Goal: Task Accomplishment & Management: Manage account settings

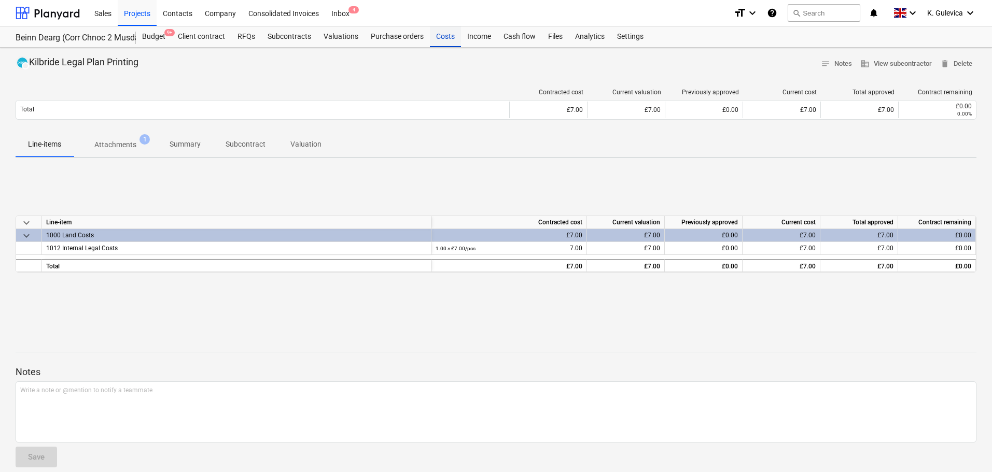
click at [446, 38] on div "Costs" at bounding box center [445, 36] width 31 height 21
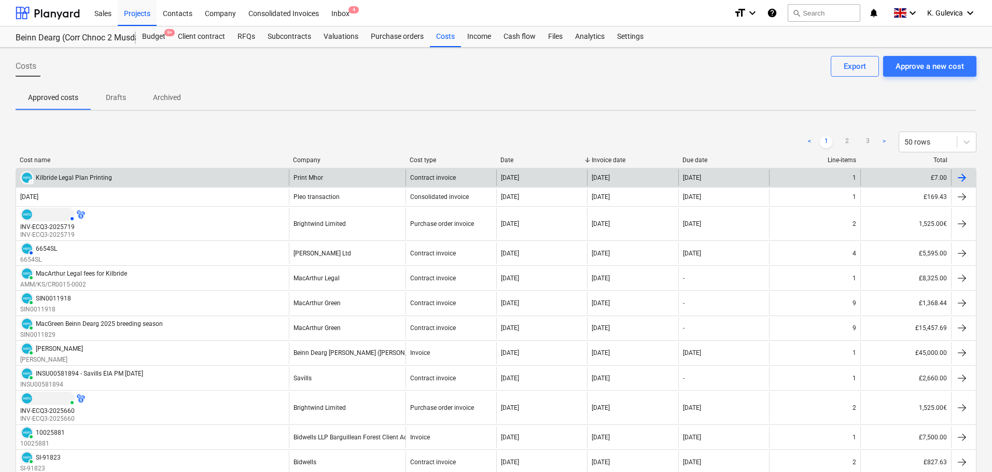
click at [358, 177] on div "Print Mhor" at bounding box center [347, 178] width 117 height 17
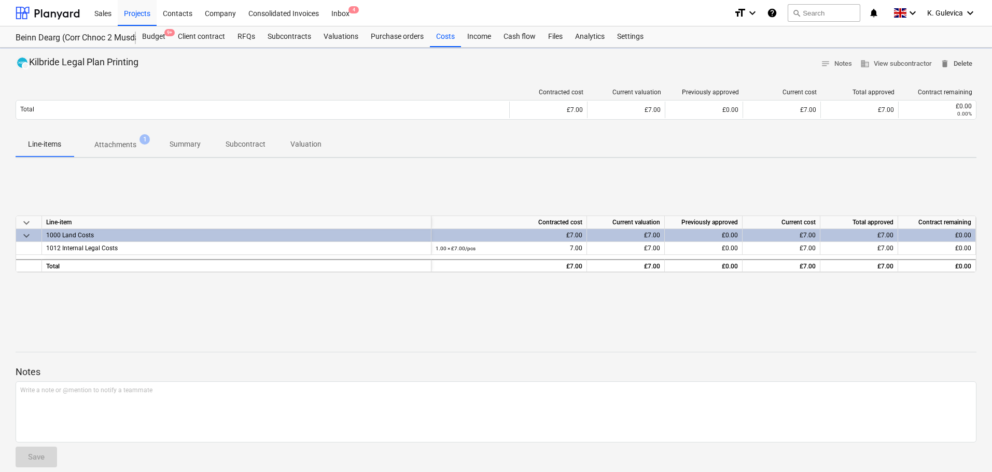
click at [964, 61] on span "delete Delete" at bounding box center [956, 64] width 32 height 12
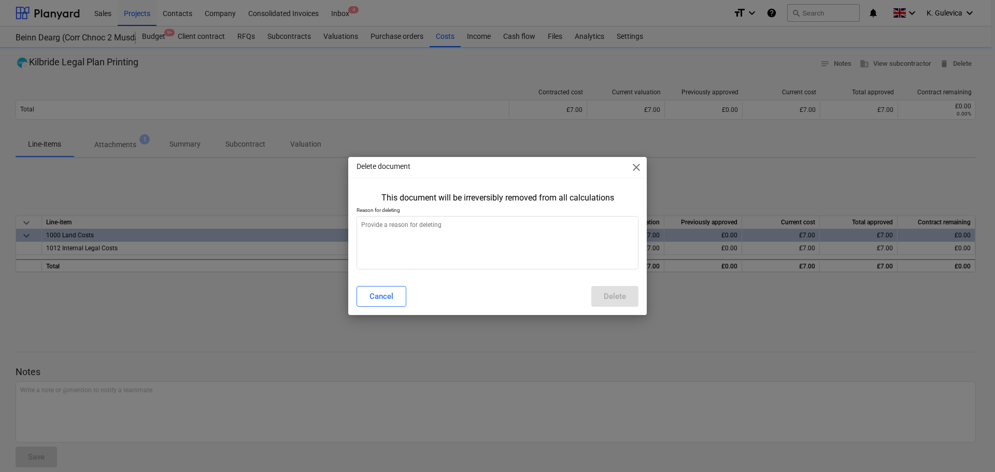
type textarea "x"
drag, startPoint x: 513, startPoint y: 252, endPoint x: 503, endPoint y: 254, distance: 9.5
click at [512, 252] on textarea at bounding box center [498, 242] width 282 height 53
type textarea "W"
type textarea "x"
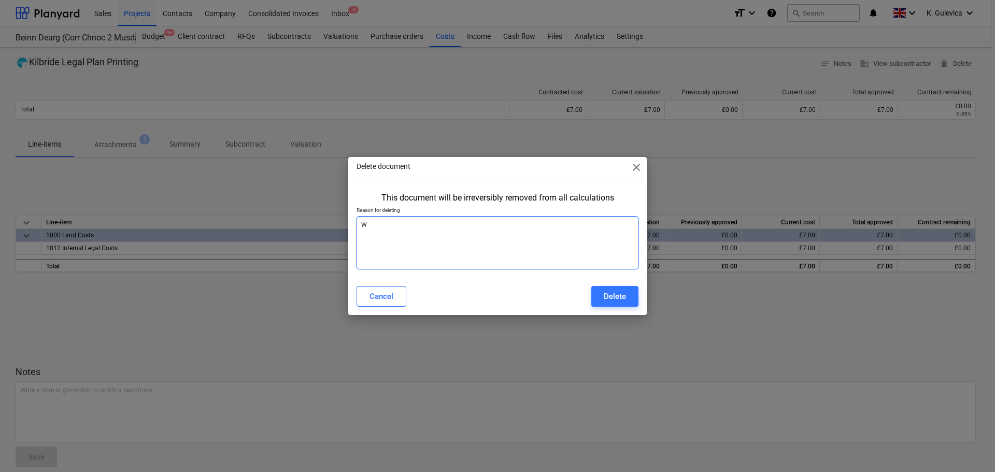
type textarea "Wr"
type textarea "x"
type textarea "Wro"
type textarea "x"
type textarea "Wron"
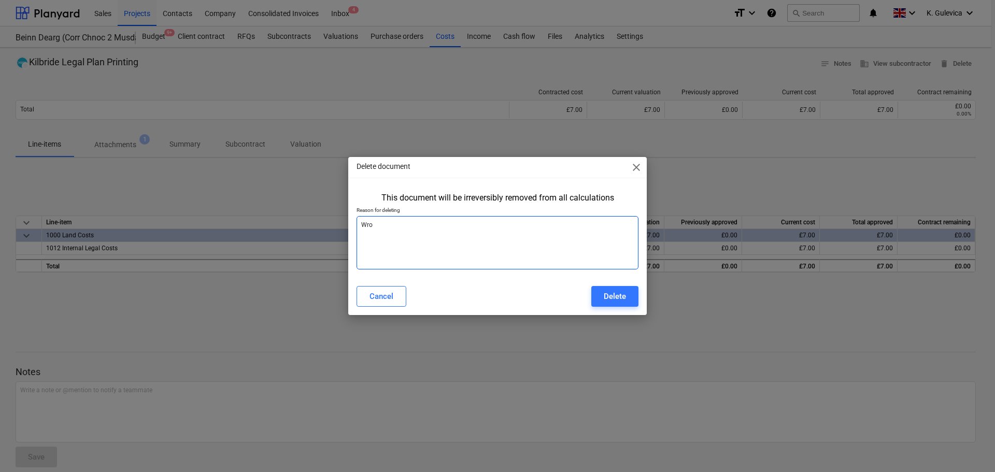
type textarea "x"
type textarea "Wrong"
type textarea "x"
type textarea "Wrong"
click at [613, 299] on div "Delete" at bounding box center [615, 296] width 22 height 13
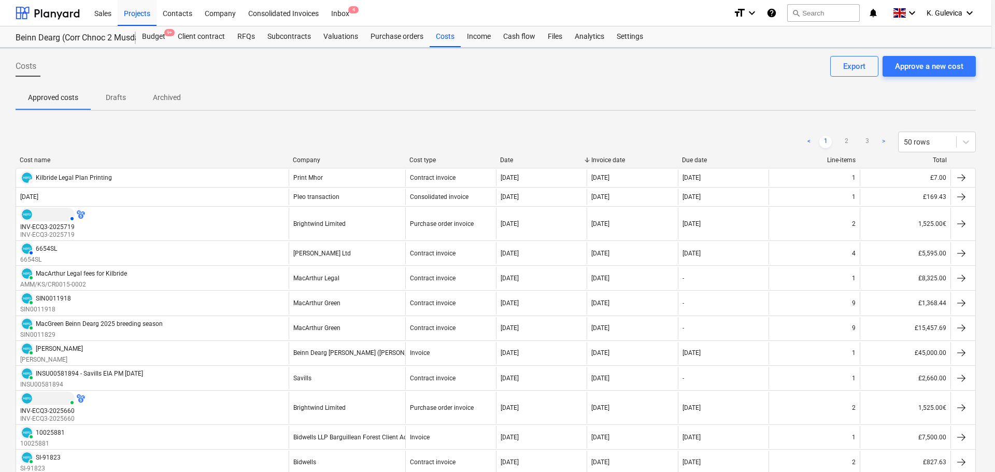
type textarea "x"
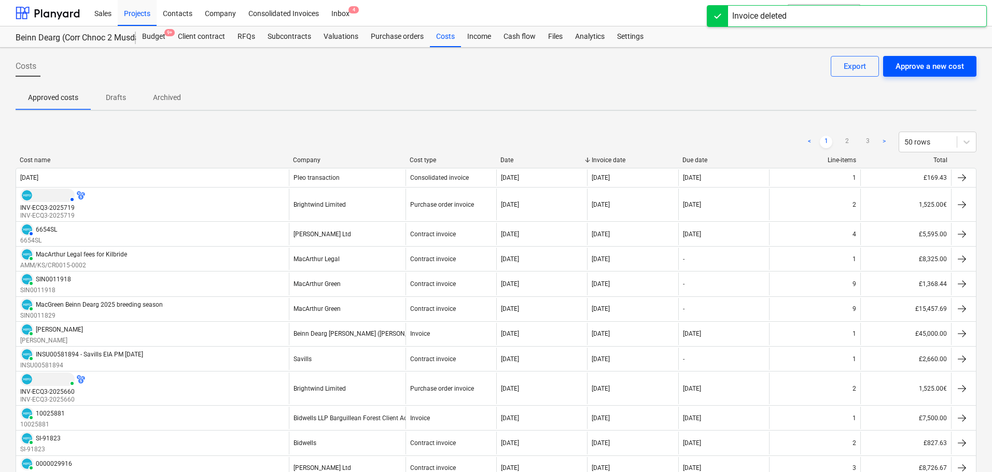
drag, startPoint x: 949, startPoint y: 80, endPoint x: 950, endPoint y: 74, distance: 6.2
click at [950, 76] on div "Costs Approve a new cost Export" at bounding box center [496, 70] width 961 height 29
click at [950, 70] on div "Approve a new cost" at bounding box center [929, 66] width 68 height 13
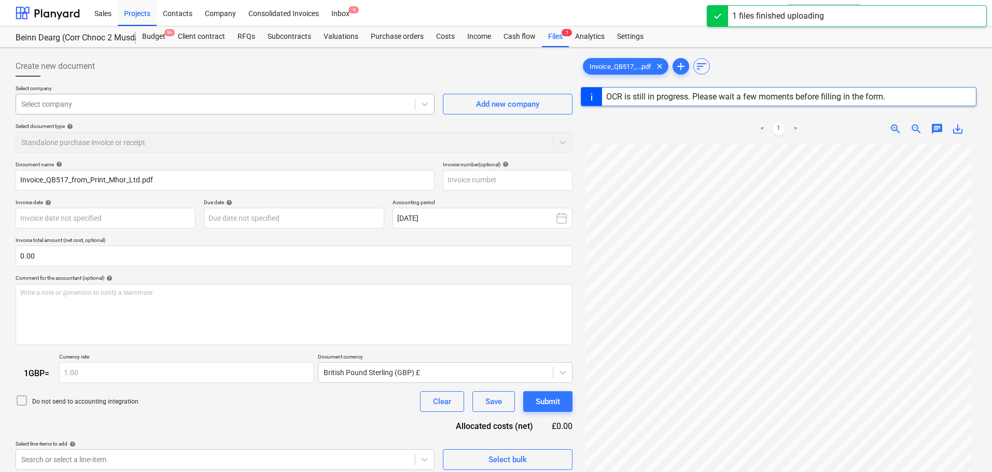
click at [133, 107] on div at bounding box center [215, 104] width 388 height 10
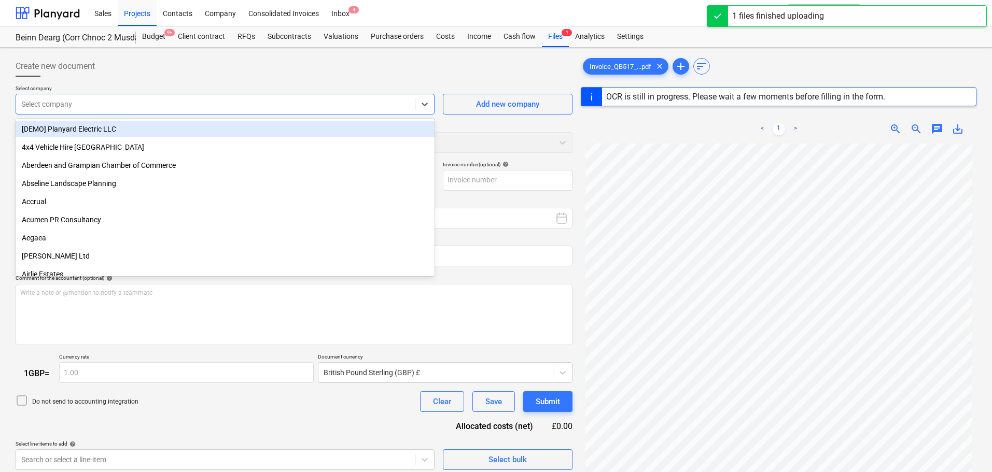
type input "QB517"
type input "29 Jul 2025"
type input "16 Sep 2025"
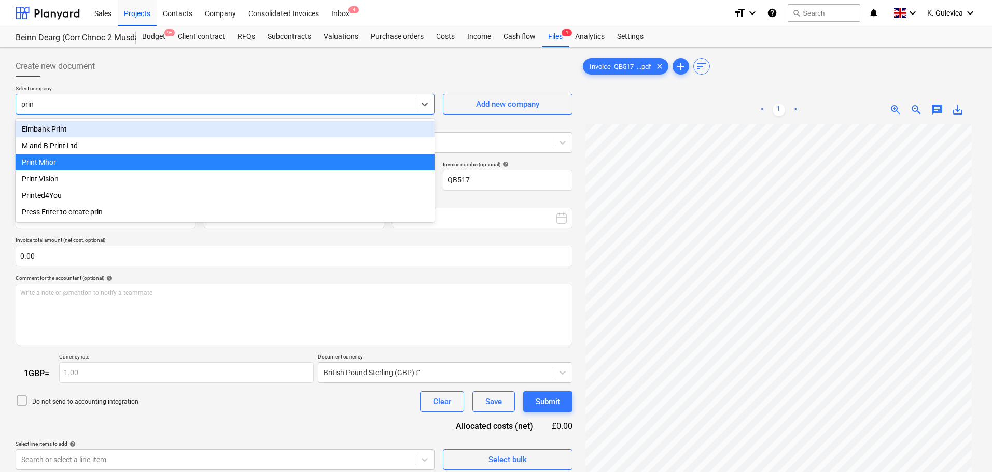
type input "print"
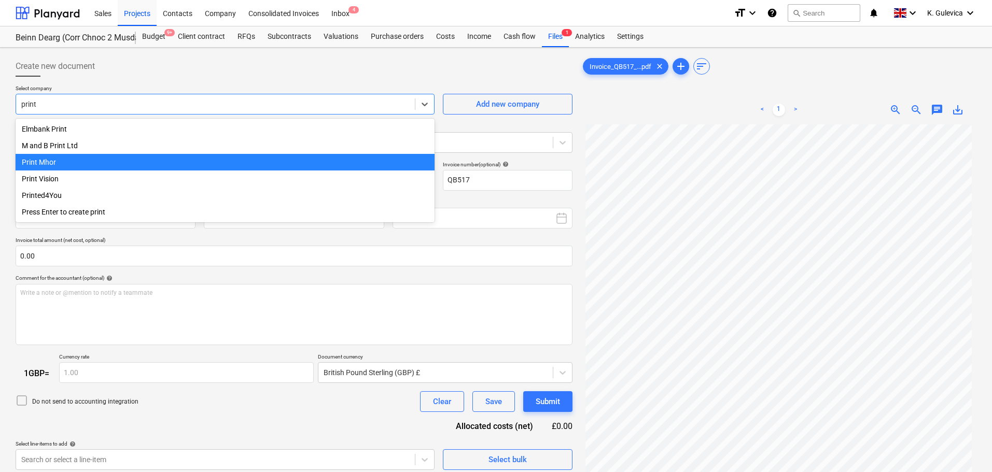
click at [69, 163] on div "Print Mhor" at bounding box center [225, 162] width 419 height 17
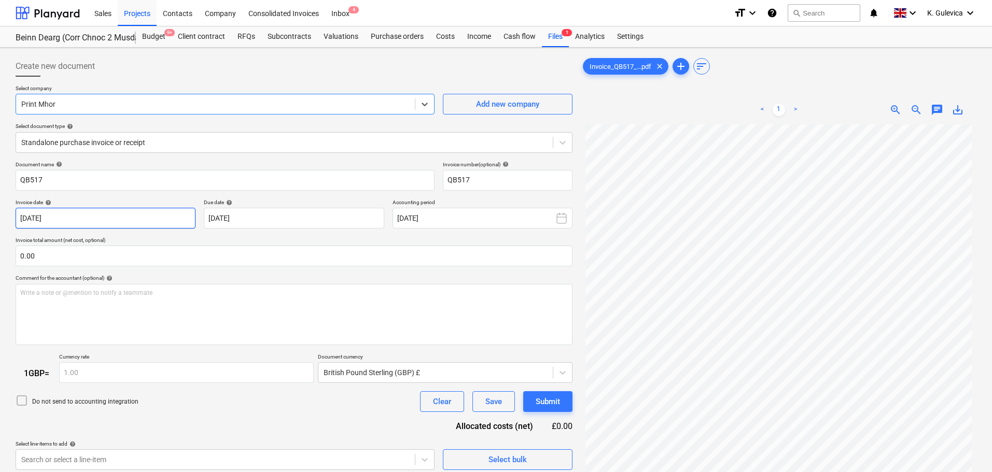
click at [105, 222] on body "Sales Projects Contacts Company Consolidated Invoices Inbox 4 format_size keybo…" at bounding box center [496, 236] width 992 height 472
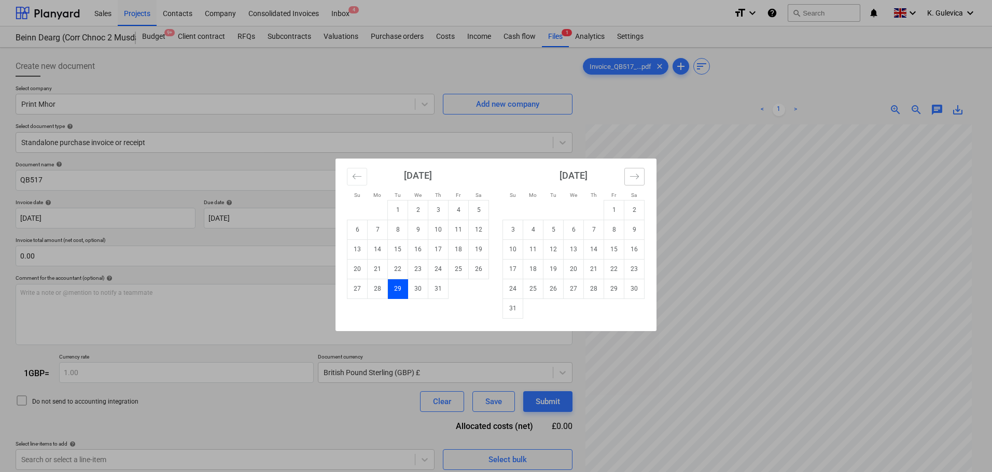
click at [632, 174] on icon "Move forward to switch to the next month." at bounding box center [634, 177] width 10 height 10
click at [550, 215] on td "2" at bounding box center [553, 210] width 20 height 20
type input "02 Sep 2025"
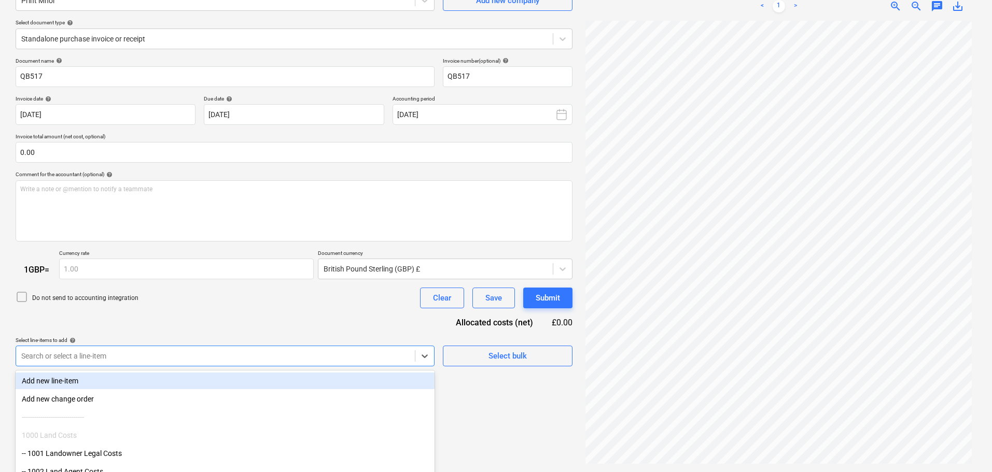
scroll to position [160, 0]
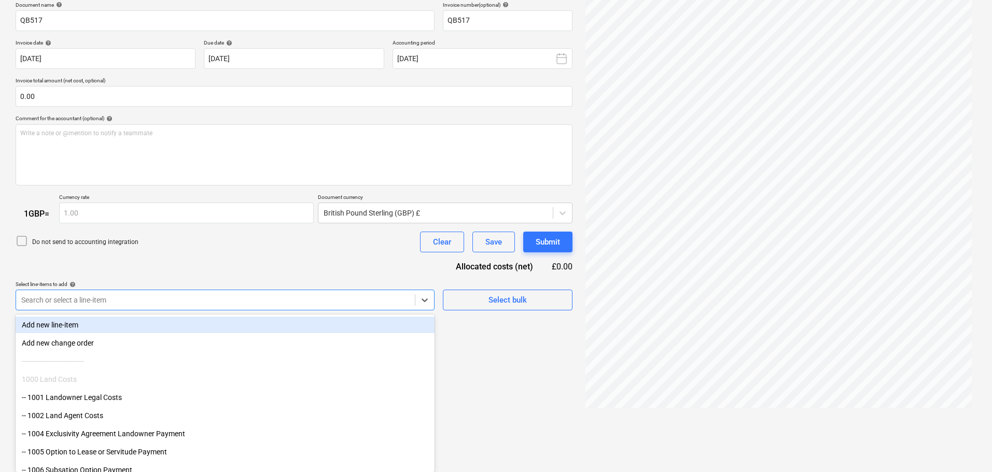
click at [201, 313] on body "Sales Projects Contacts Company Consolidated Invoices Inbox 4 format_size keybo…" at bounding box center [496, 76] width 992 height 472
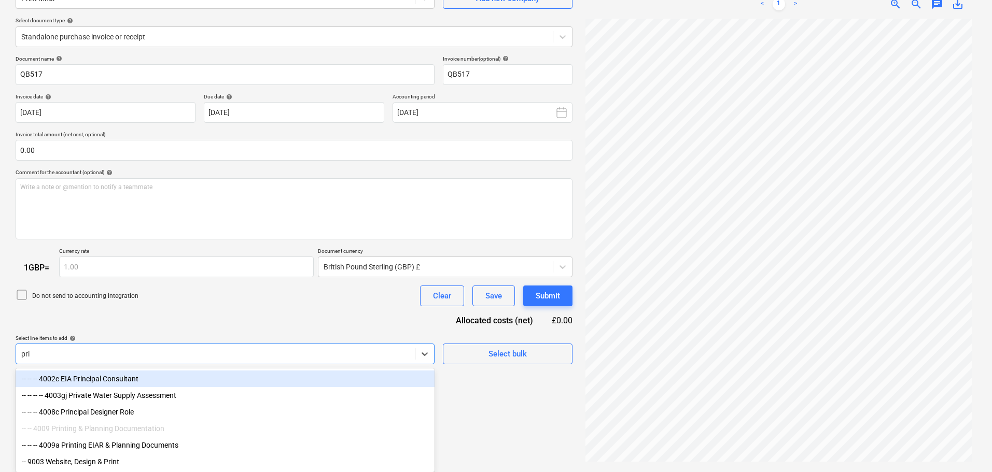
type input "prin"
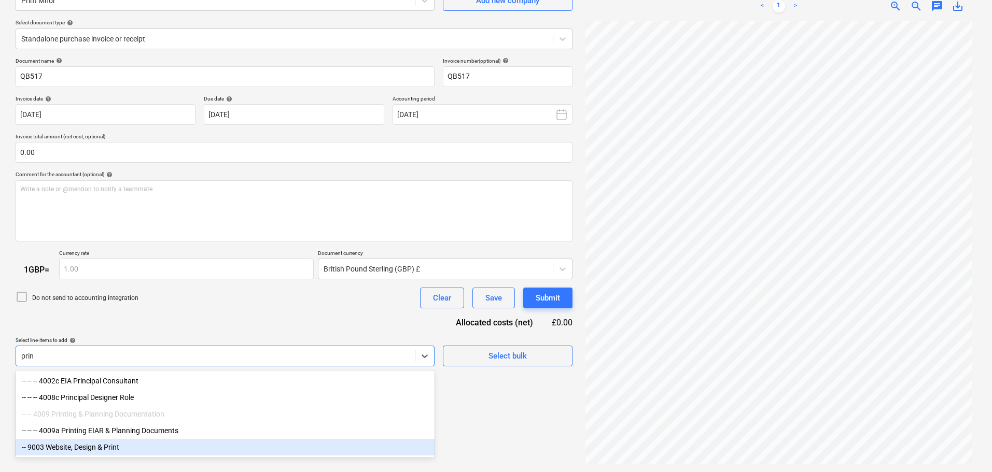
click at [73, 452] on div "-- 9003 Website, Design & Print" at bounding box center [225, 447] width 419 height 17
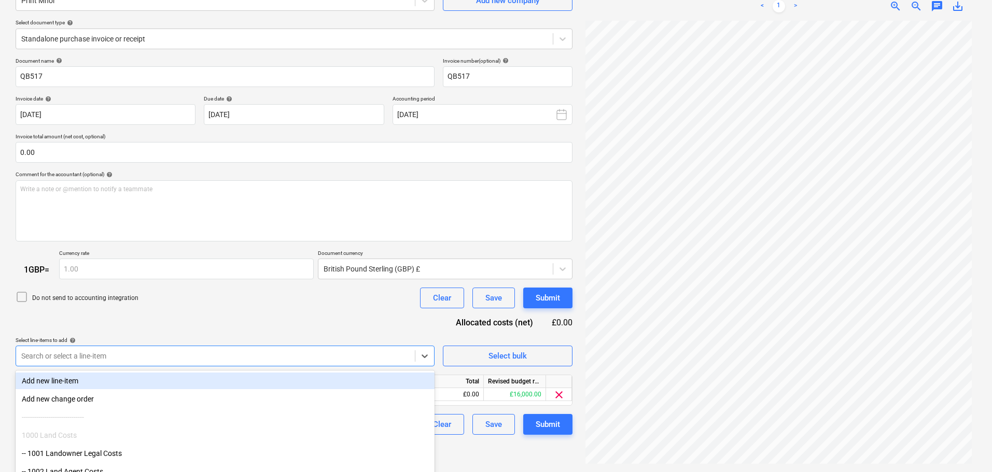
click at [209, 307] on div "Do not send to accounting integration Clear Save Submit" at bounding box center [294, 298] width 557 height 21
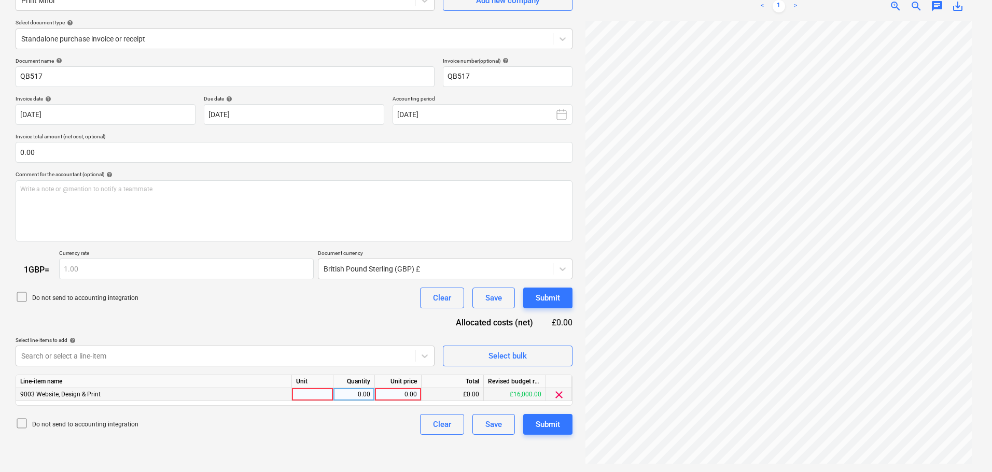
click at [405, 391] on div "0.00" at bounding box center [398, 394] width 38 height 13
type input "5.83"
click at [557, 425] on div "Submit" at bounding box center [548, 424] width 24 height 13
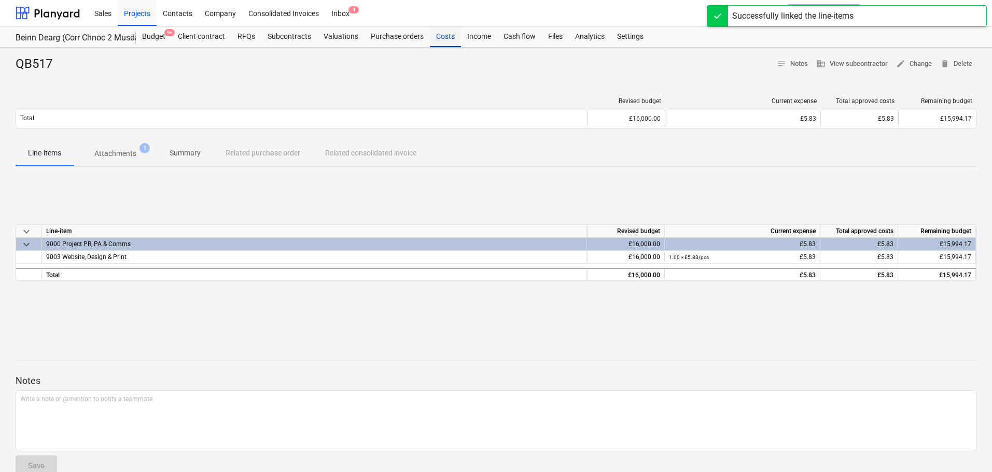
drag, startPoint x: 447, startPoint y: 32, endPoint x: 458, endPoint y: 43, distance: 14.7
click at [447, 32] on div "Costs" at bounding box center [445, 36] width 31 height 21
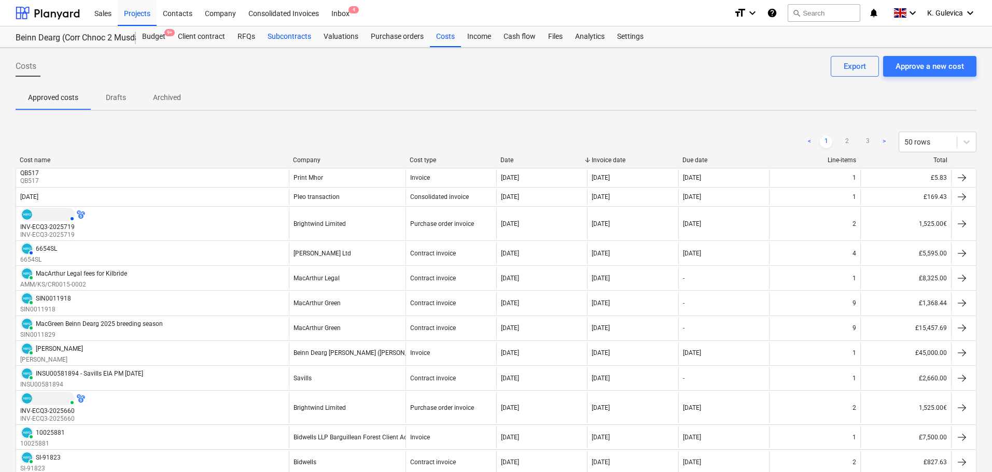
click at [287, 29] on div "Subcontracts" at bounding box center [289, 36] width 56 height 21
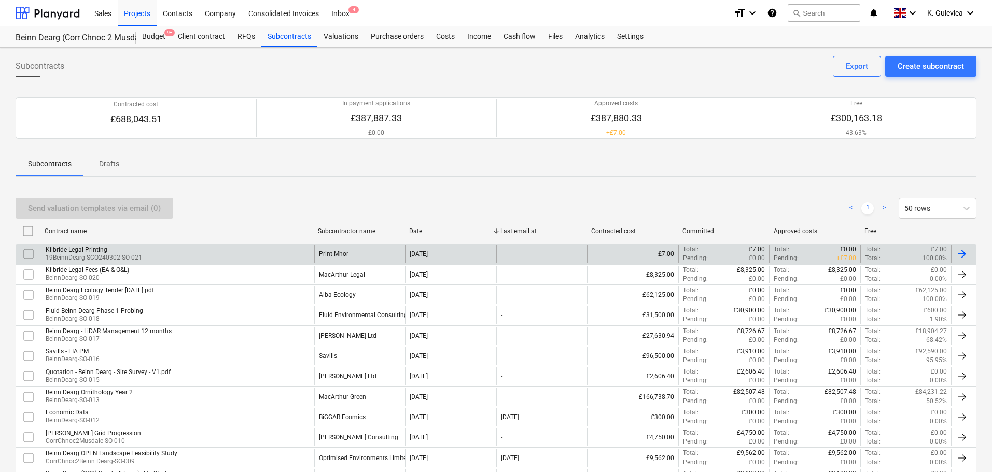
click at [312, 251] on div "Kilbride Legal Printing 19BeinnDearg-SCO240302-SO-021" at bounding box center [177, 254] width 273 height 18
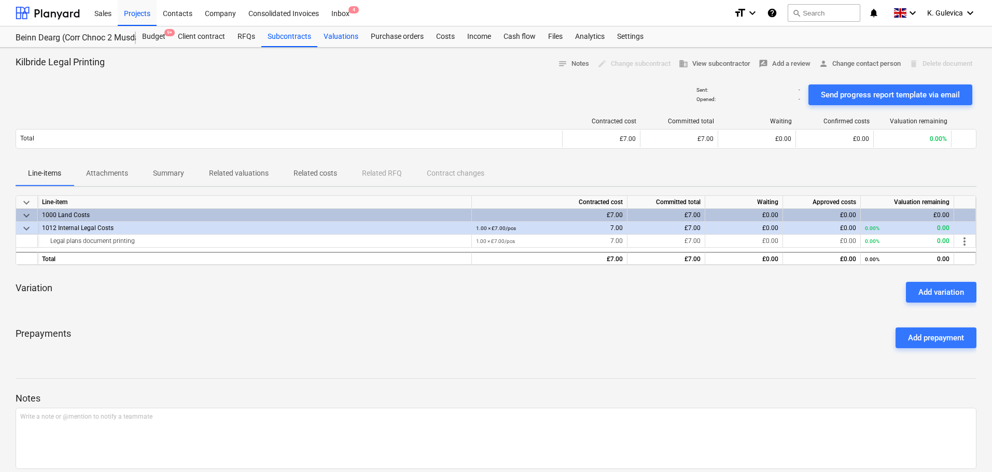
click at [335, 36] on div "Valuations" at bounding box center [340, 36] width 47 height 21
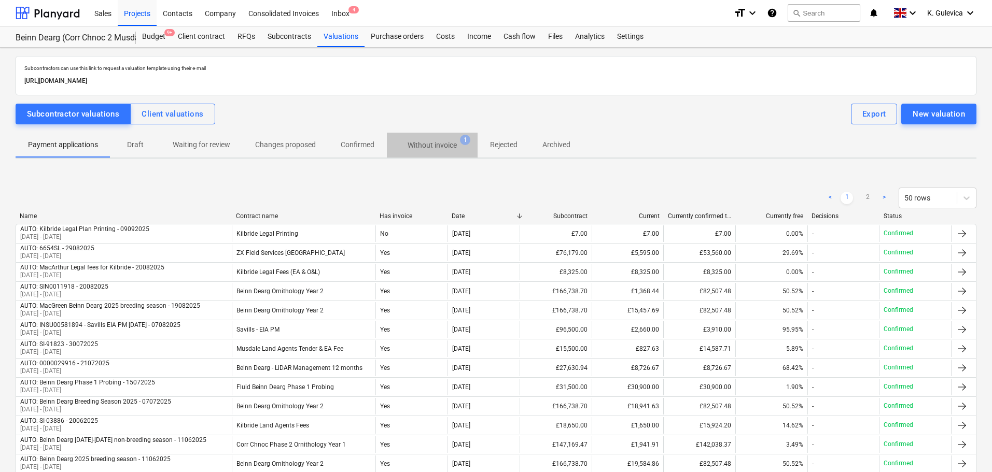
click at [442, 143] on p "Without invoice" at bounding box center [432, 145] width 49 height 11
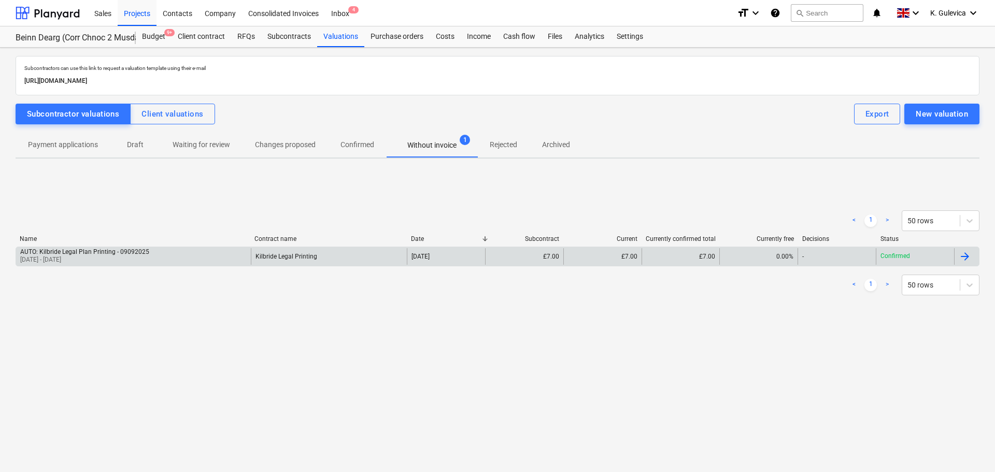
click at [179, 255] on div "AUTO: Kilbride Legal Plan Printing - 09092025 09 Sep 2025 - 09 Sep 2025" at bounding box center [133, 256] width 235 height 17
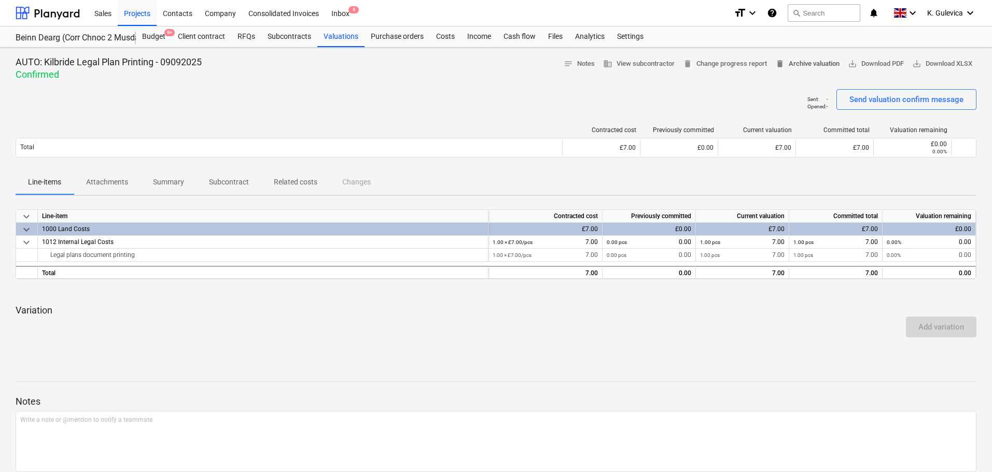
click at [815, 64] on span "delete Archive valuation" at bounding box center [807, 64] width 64 height 12
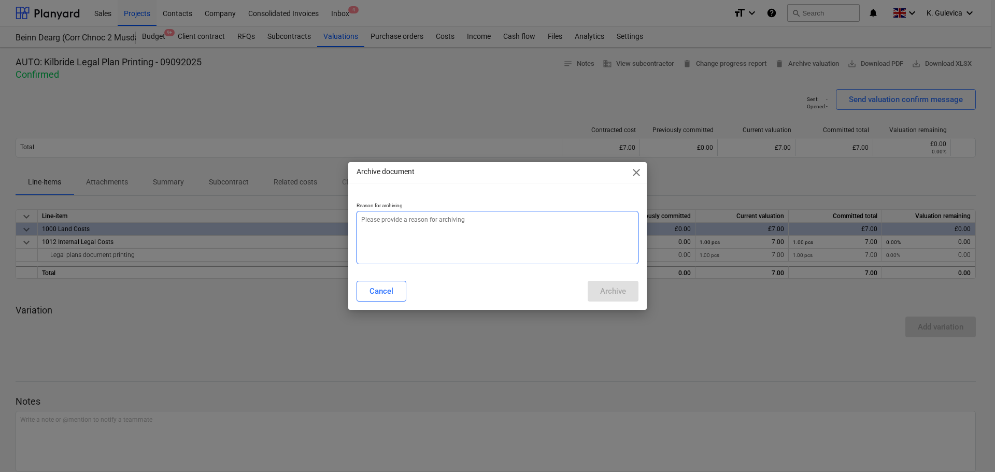
click at [442, 243] on textarea at bounding box center [498, 237] width 282 height 53
type textarea "x"
type textarea "W"
type textarea "x"
type textarea "Wr"
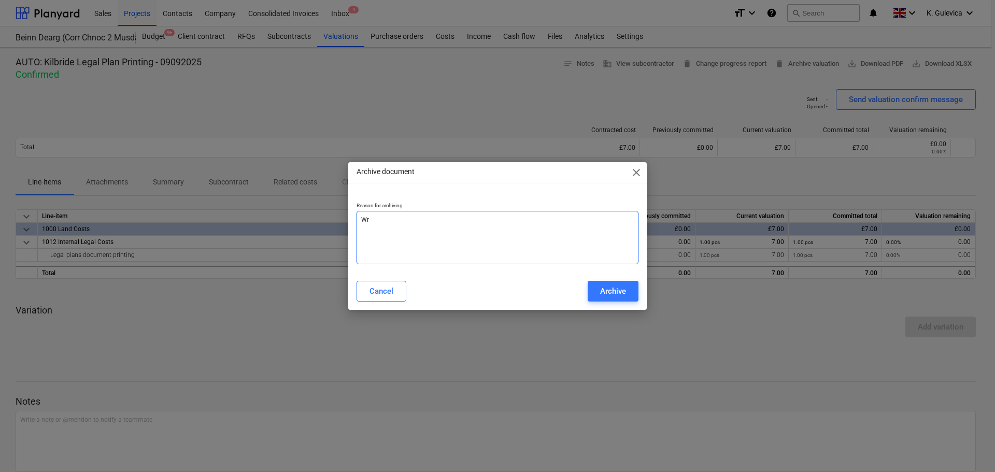
type textarea "x"
type textarea "Wro"
type textarea "x"
type textarea "Wron"
type textarea "x"
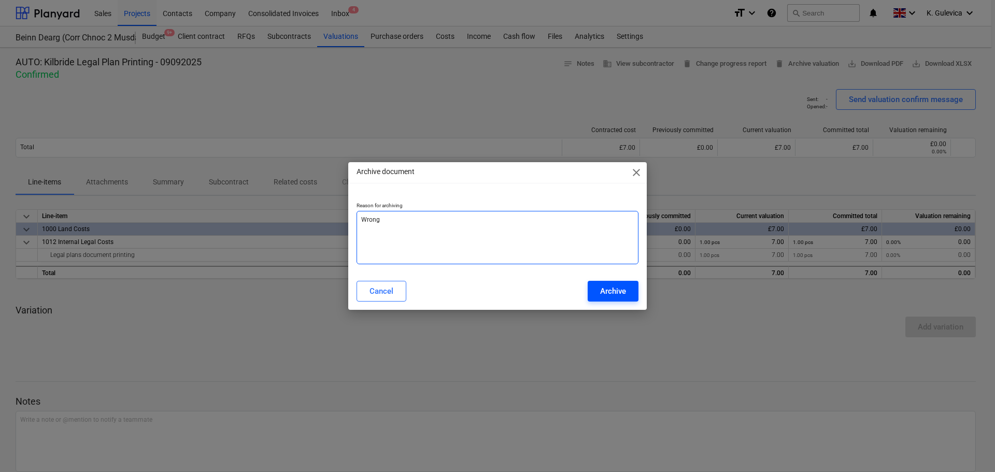
type textarea "Wrong"
click at [612, 291] on div "Archive" at bounding box center [613, 291] width 26 height 13
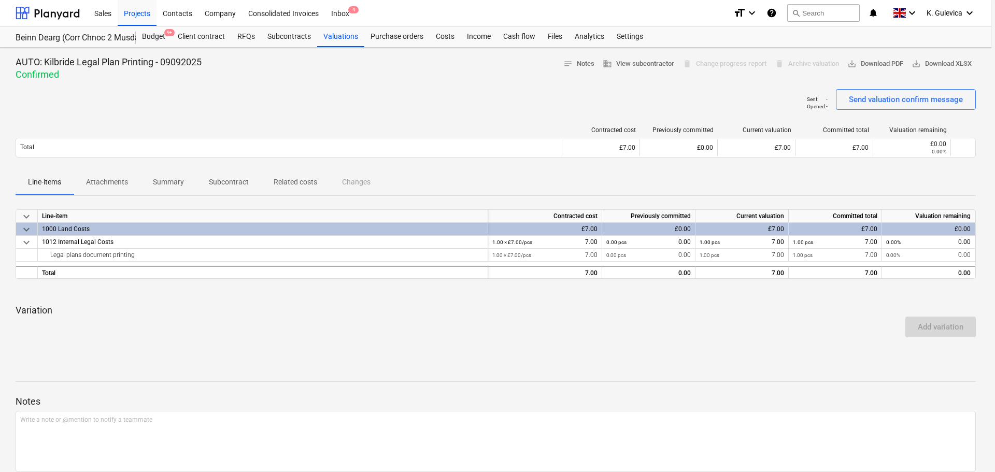
type textarea "x"
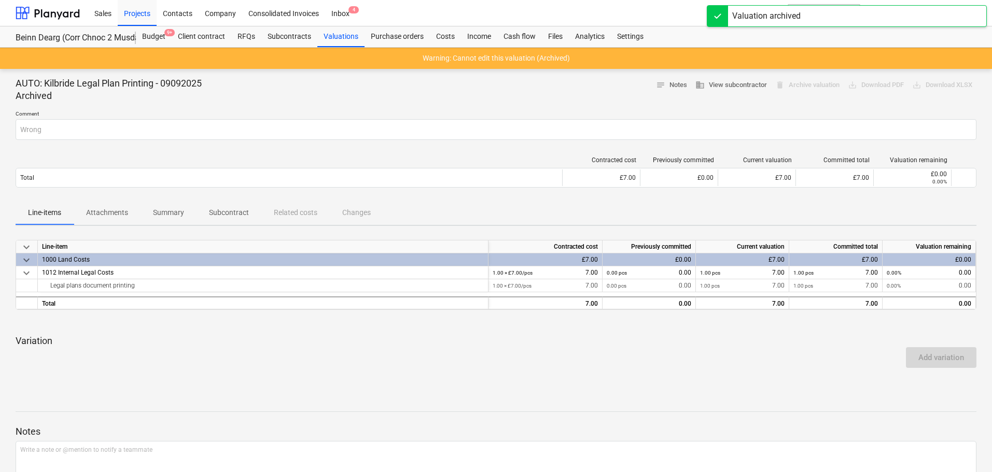
click at [602, 352] on div "Add variation" at bounding box center [495, 357] width 969 height 29
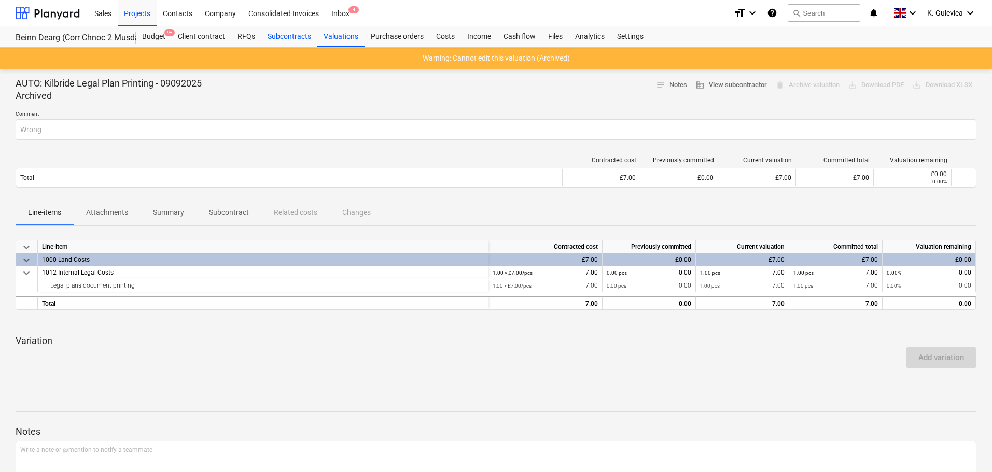
click at [285, 40] on div "Subcontracts" at bounding box center [289, 36] width 56 height 21
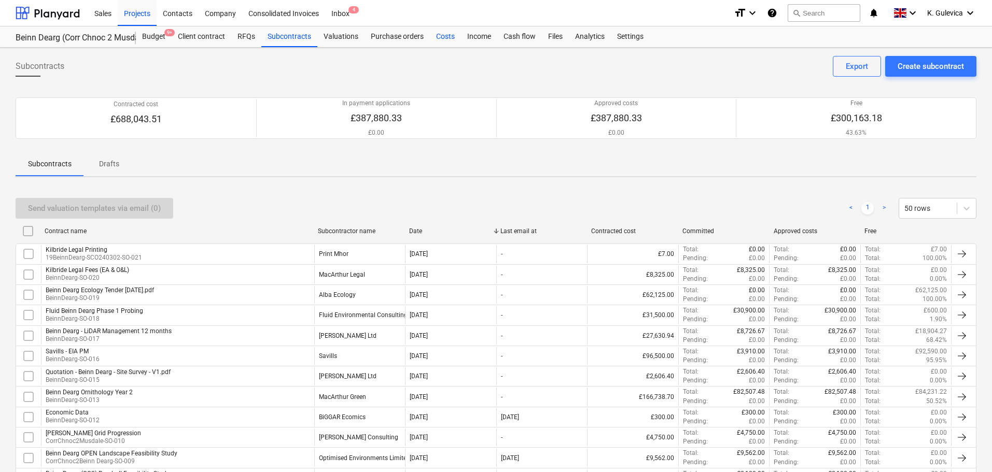
click at [449, 43] on div "Costs" at bounding box center [445, 36] width 31 height 21
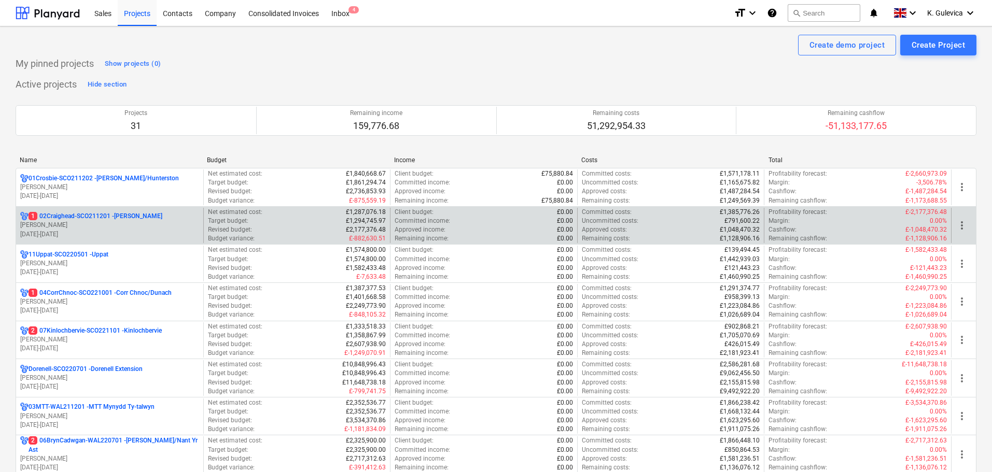
click at [75, 223] on p "[PERSON_NAME]" at bounding box center [109, 225] width 179 height 9
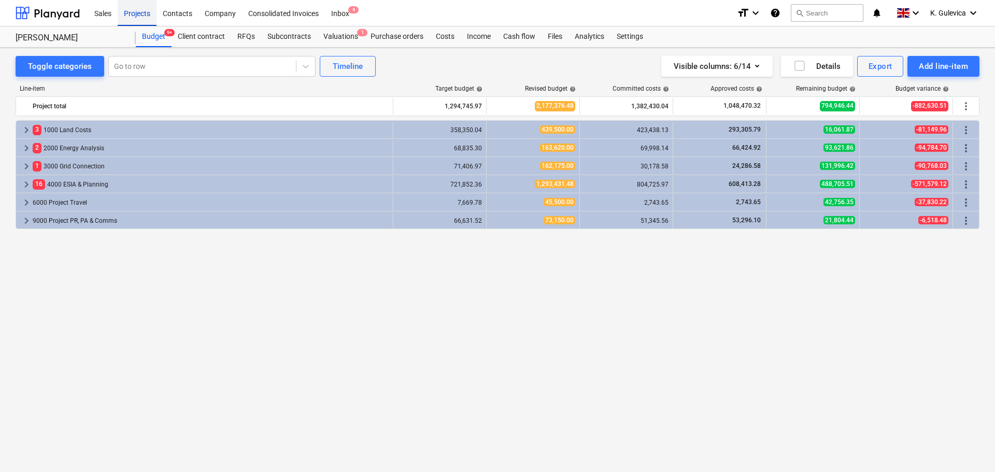
click at [137, 13] on div "Projects" at bounding box center [137, 12] width 39 height 26
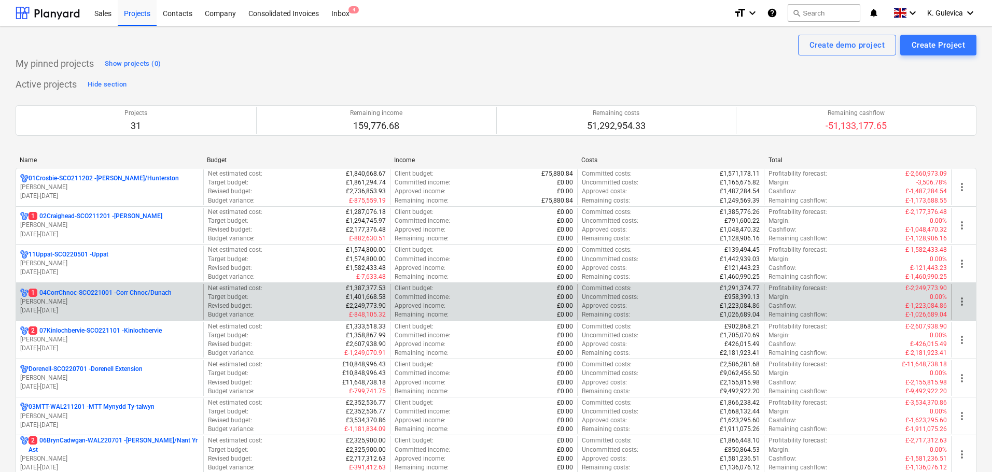
click at [78, 303] on p "[PERSON_NAME]" at bounding box center [109, 302] width 179 height 9
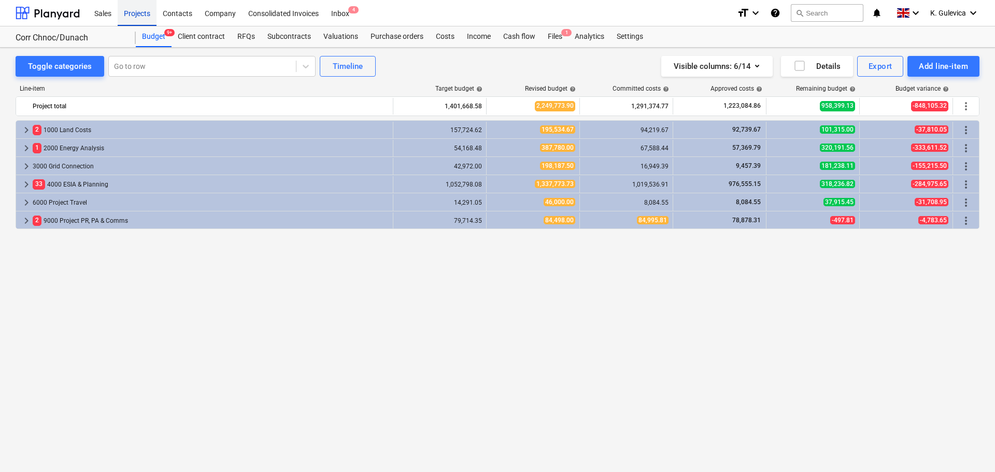
click at [136, 10] on div "Projects" at bounding box center [137, 12] width 39 height 26
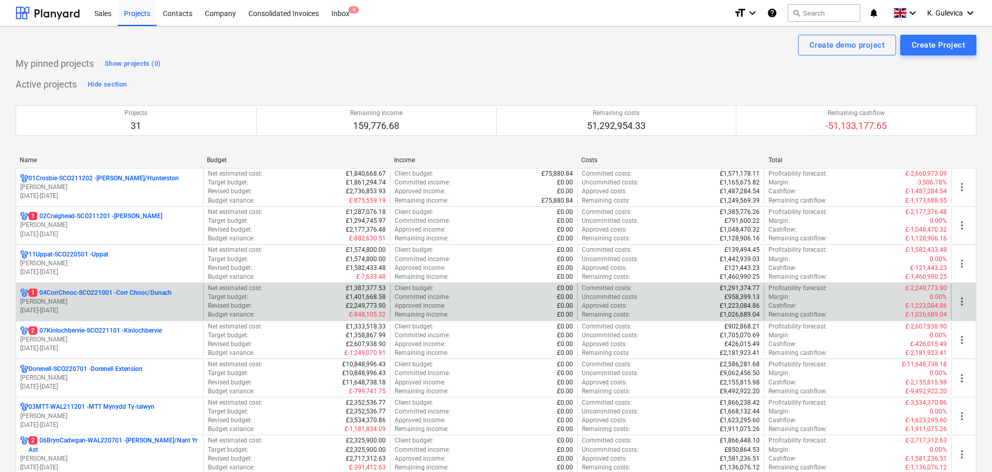
click at [105, 297] on p "1 04CorrChnoc-SCO221001 - Corr Chnoc/Dunach" at bounding box center [100, 293] width 143 height 9
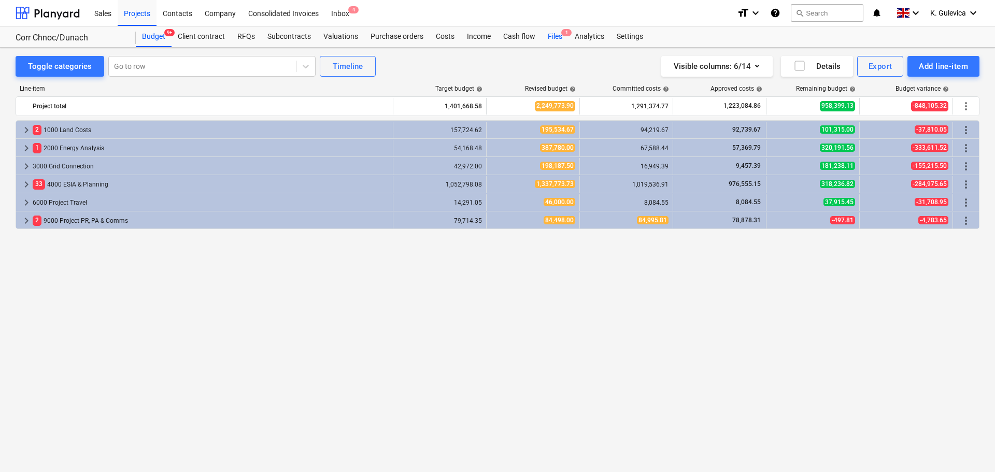
click at [550, 36] on div "Files 1" at bounding box center [555, 36] width 27 height 21
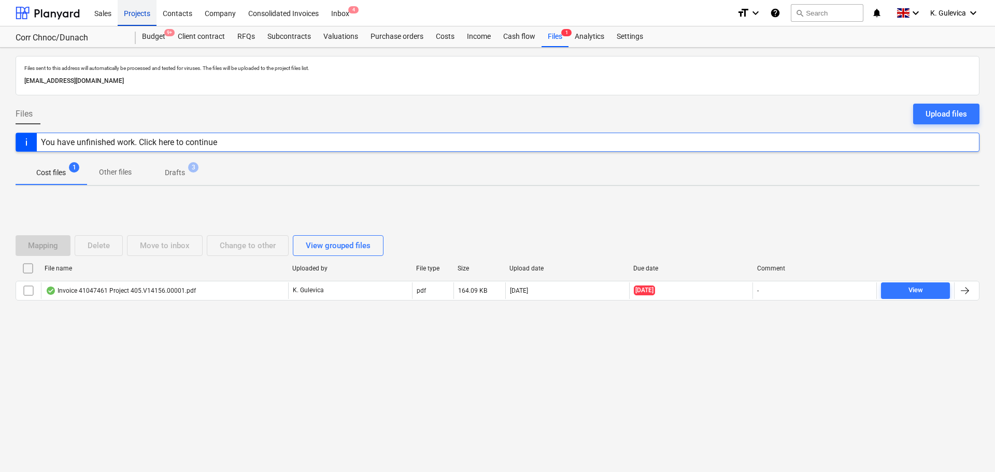
click at [145, 20] on div "Projects" at bounding box center [137, 12] width 39 height 26
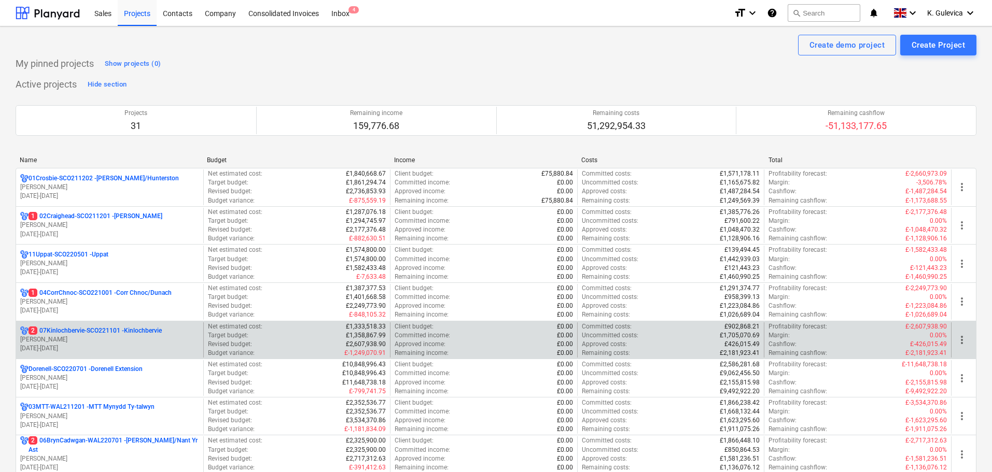
click at [106, 344] on p "[DATE] - [DATE]" at bounding box center [109, 348] width 179 height 9
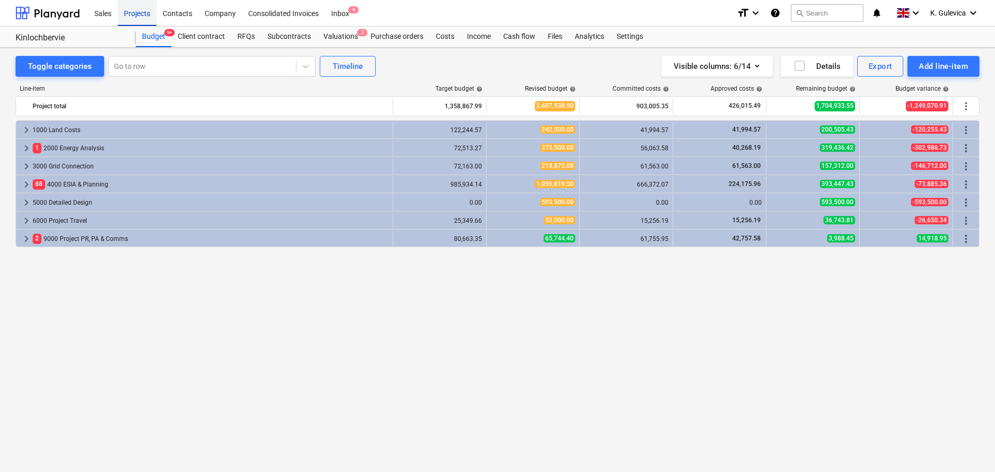
click at [132, 18] on div "Projects" at bounding box center [137, 12] width 39 height 26
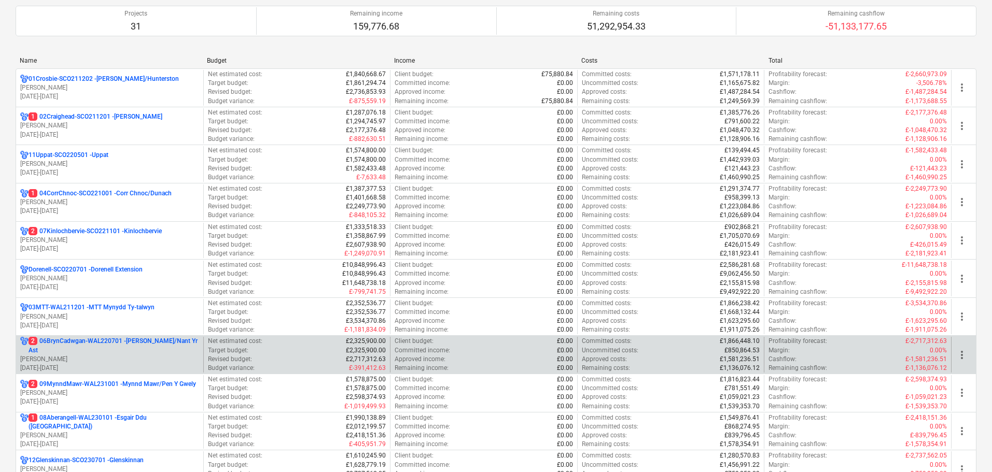
scroll to position [104, 0]
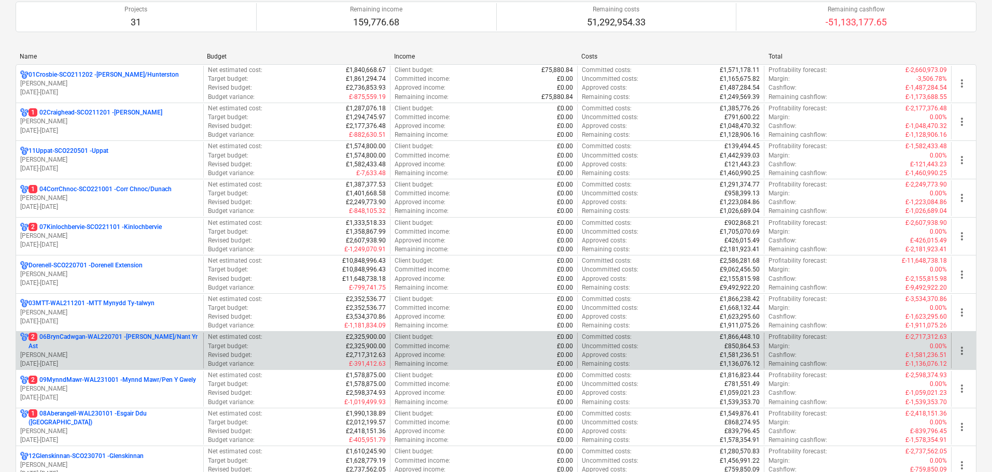
click at [96, 339] on p "2 06BrynCadwgan-WAL220701 - [PERSON_NAME]/Nant Yr Ast" at bounding box center [114, 342] width 171 height 18
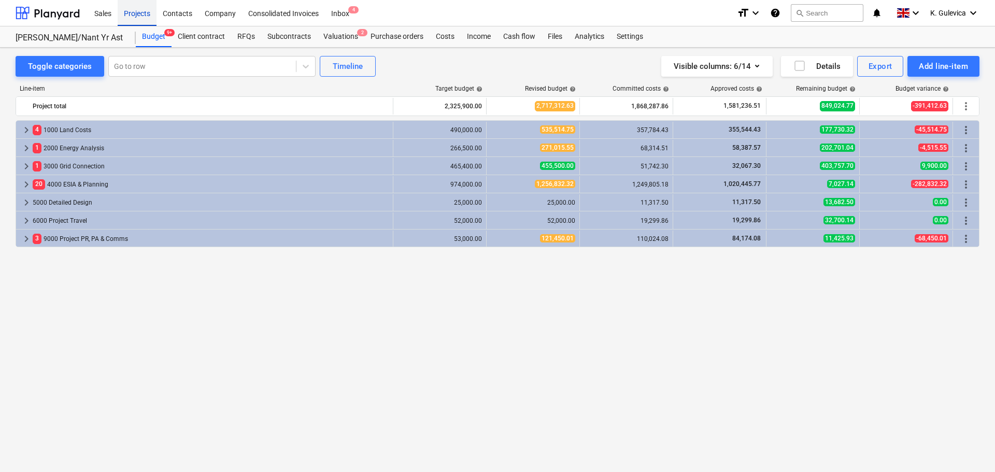
click at [132, 12] on div "Projects" at bounding box center [137, 12] width 39 height 26
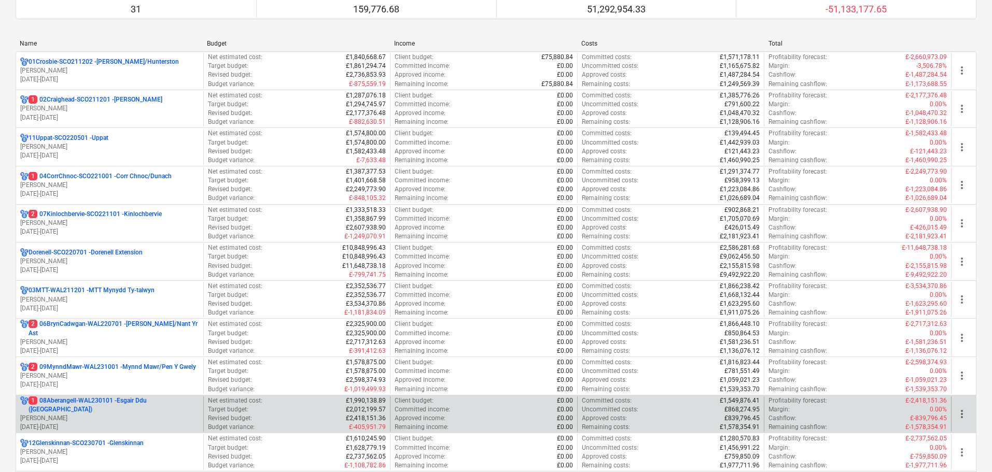
scroll to position [156, 0]
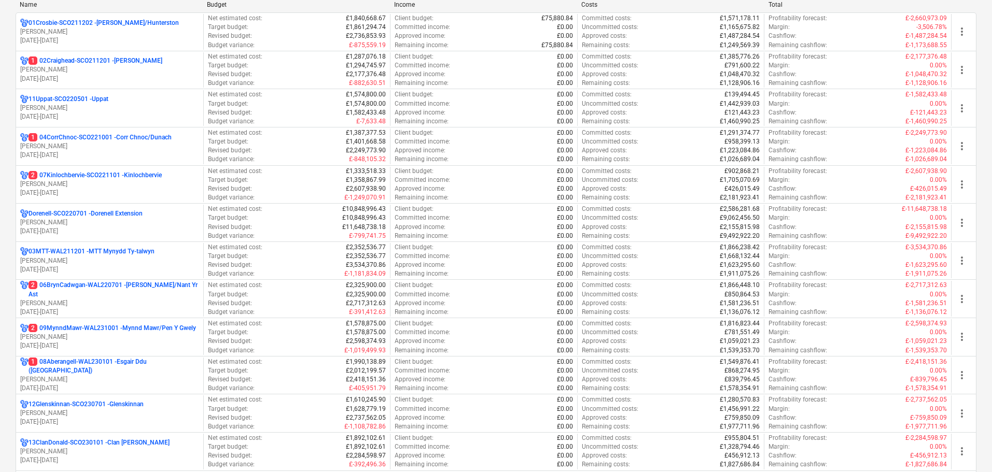
drag, startPoint x: 135, startPoint y: 333, endPoint x: 143, endPoint y: 258, distance: 76.1
click at [135, 332] on div "2 09MynndMawr-WAL231001 - Mynnd Mawr/Pen Y Gwely [PERSON_NAME] [DATE] - [DATE]" at bounding box center [109, 337] width 179 height 26
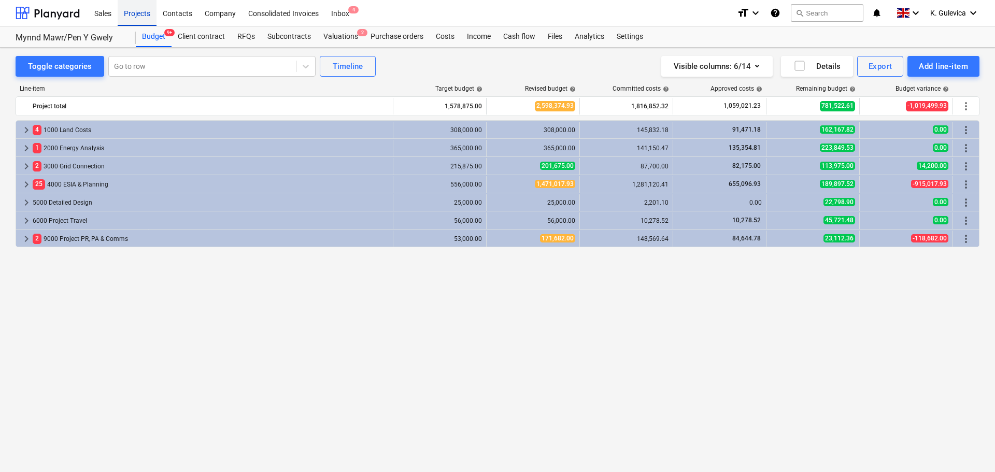
click at [141, 14] on div "Projects" at bounding box center [137, 12] width 39 height 26
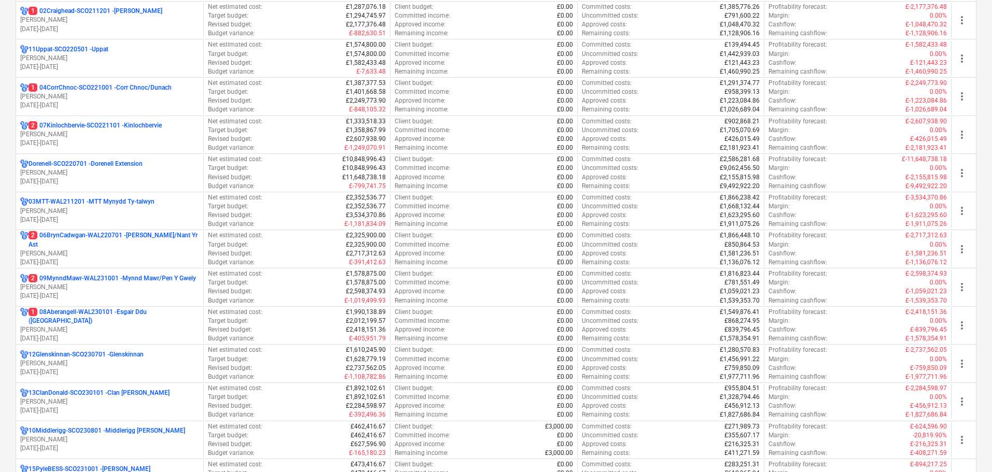
scroll to position [207, 0]
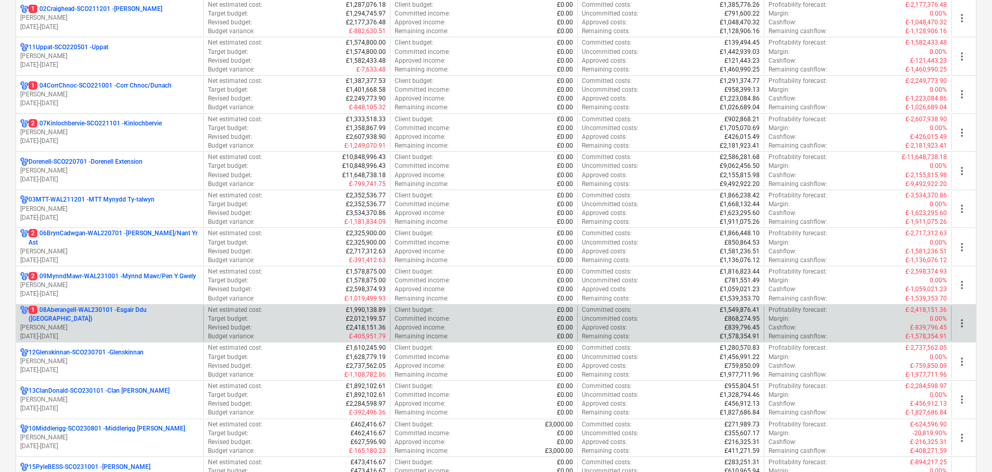
click at [107, 326] on p "[PERSON_NAME]" at bounding box center [109, 328] width 179 height 9
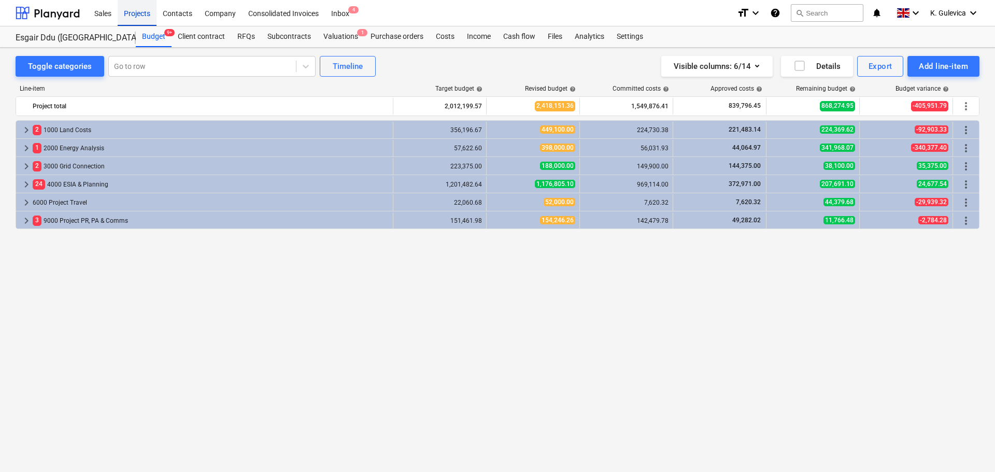
click at [138, 5] on div "Projects" at bounding box center [137, 12] width 39 height 26
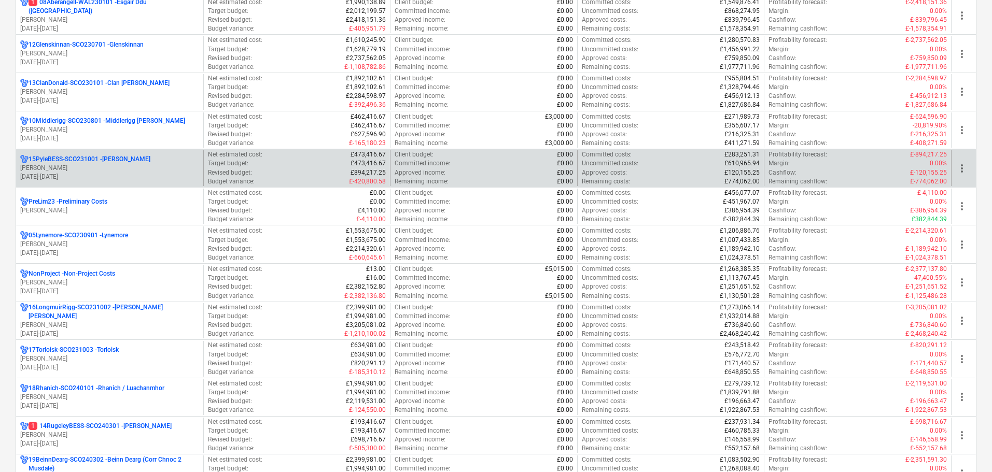
scroll to position [674, 0]
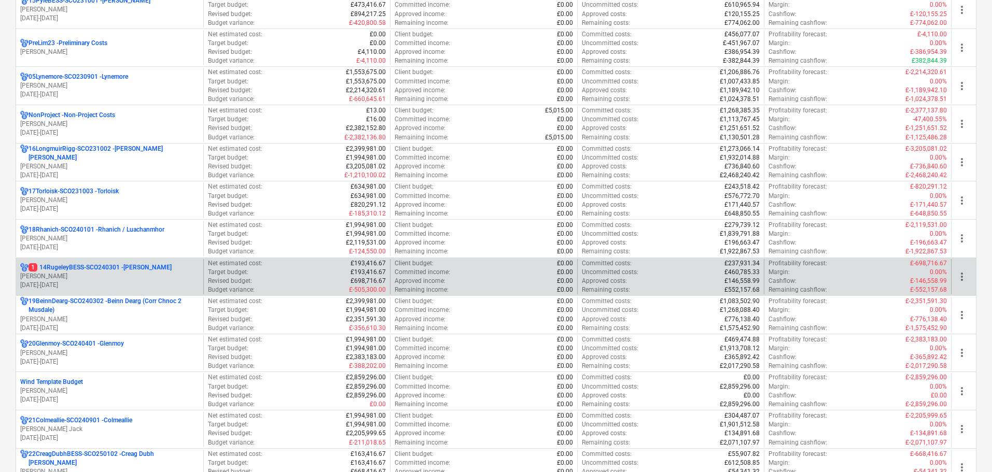
click at [147, 294] on div "1 14RugeleyBESS-SCO240301 - Rugeley [PERSON_NAME] [DATE] - [DATE]" at bounding box center [109, 277] width 187 height 36
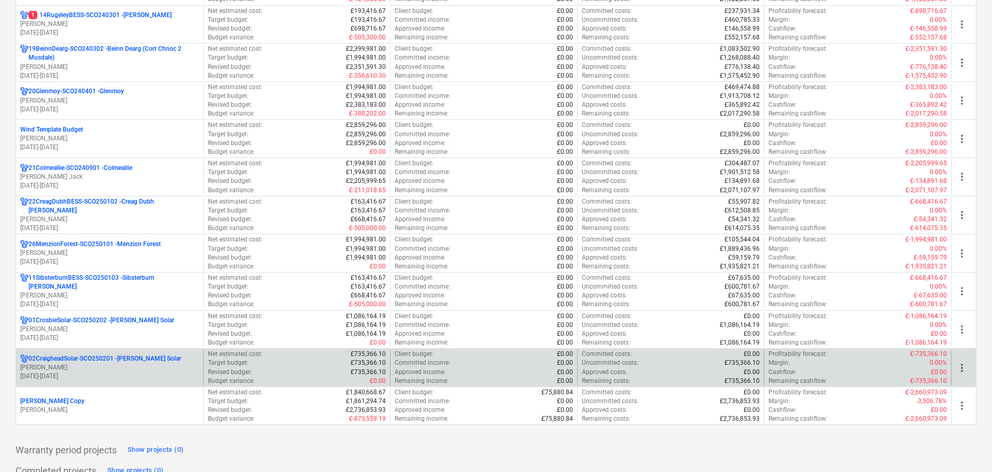
scroll to position [985, 0]
